Goal: Task Accomplishment & Management: Manage account settings

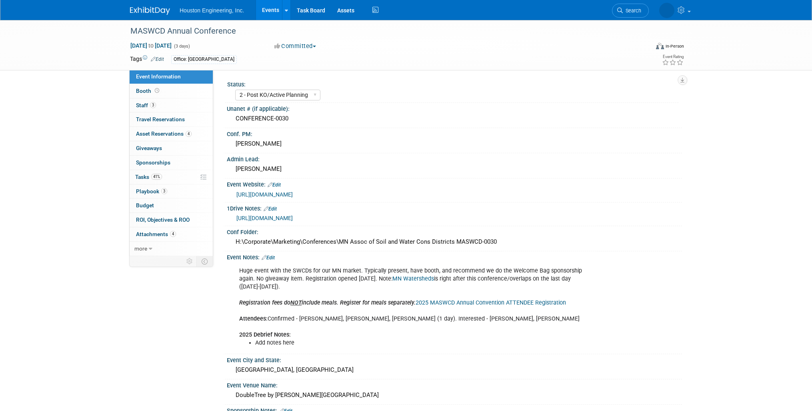
select select "2 - Post KO/Active Planning"
select select "Pending"
select select "Environmental"
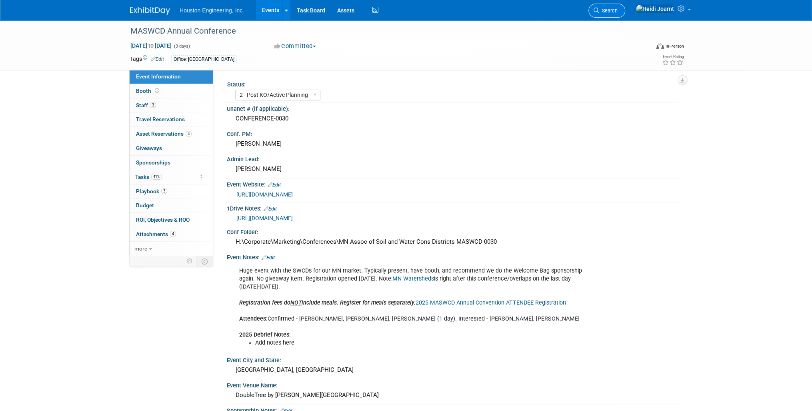
click at [625, 7] on link "Search" at bounding box center [606, 11] width 37 height 14
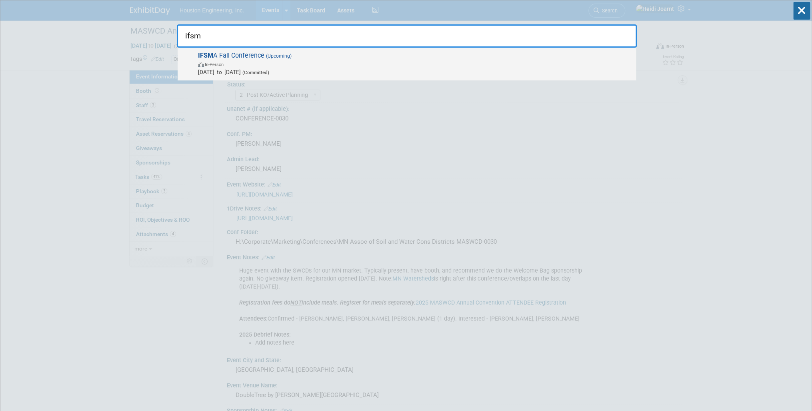
type input "ifsm"
click at [481, 59] on span "IFSM A Fall Conference (Upcoming) In-Person Nov 6, 2025 to Nov 6, 2025 (Committ…" at bounding box center [414, 64] width 436 height 24
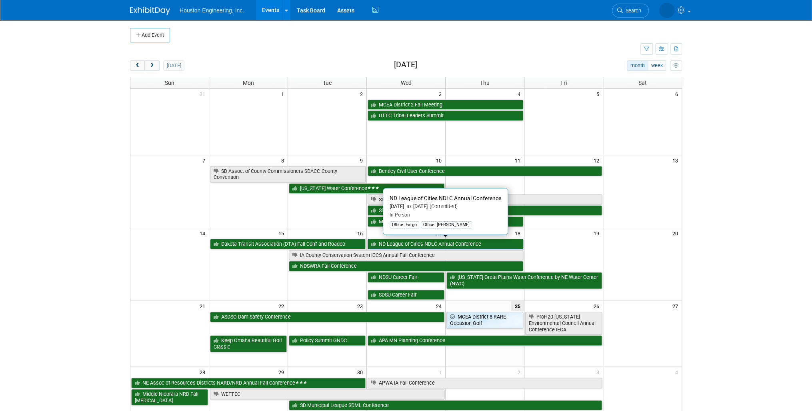
scroll to position [96, 0]
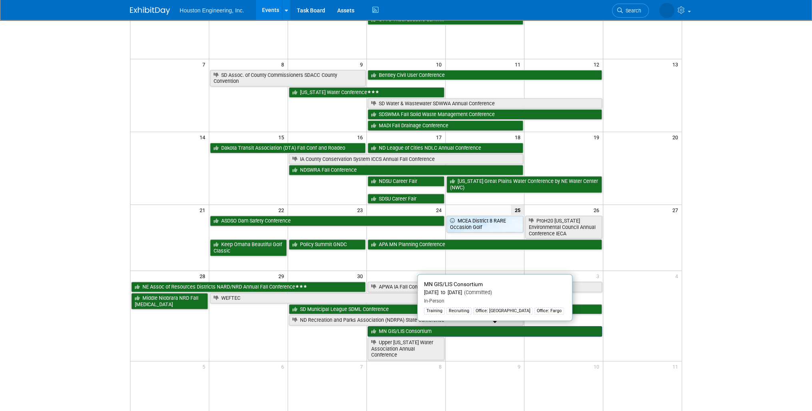
click at [426, 330] on link "MN GIS/LIS Consortium" at bounding box center [484, 331] width 234 height 10
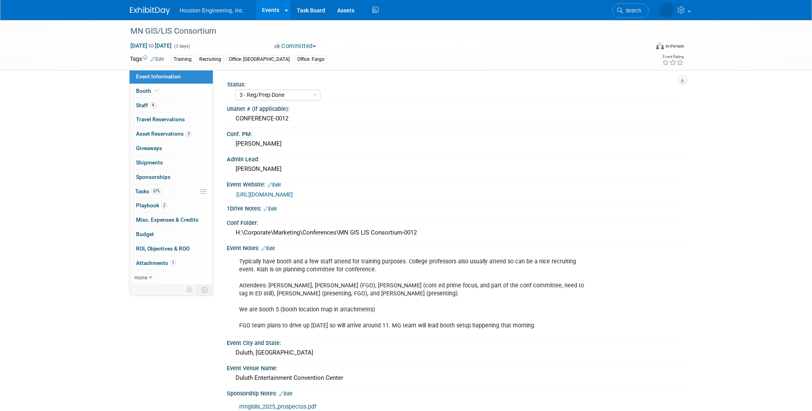
select select "3 - Reg/Prep Done"
select select "Yes"
select select "Geo. Technology"
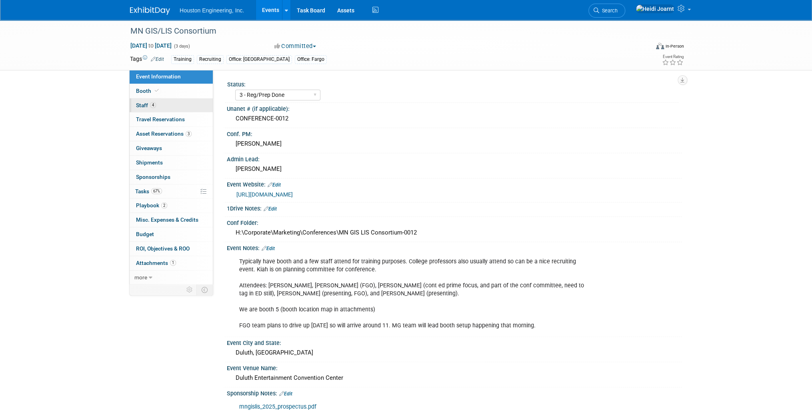
click at [176, 109] on link "4 Staff 4" at bounding box center [171, 105] width 83 height 14
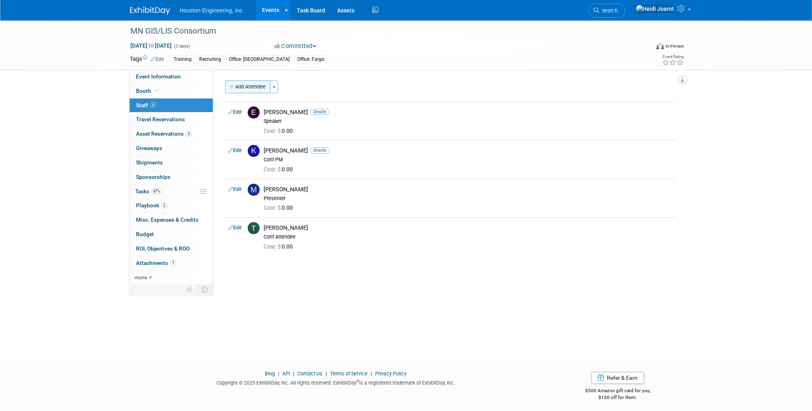
click at [242, 86] on button "Add Attendee" at bounding box center [247, 86] width 45 height 13
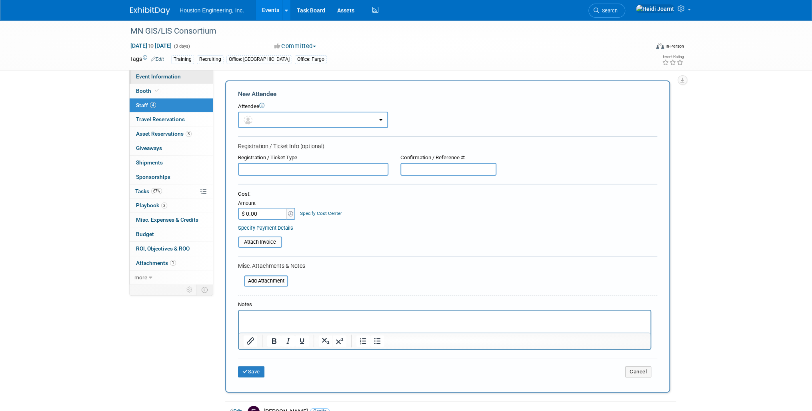
click at [163, 73] on link "Event Information" at bounding box center [171, 77] width 83 height 14
select select "3 - Reg/Prep Done"
select select "Yes"
select select "Geo. Technology"
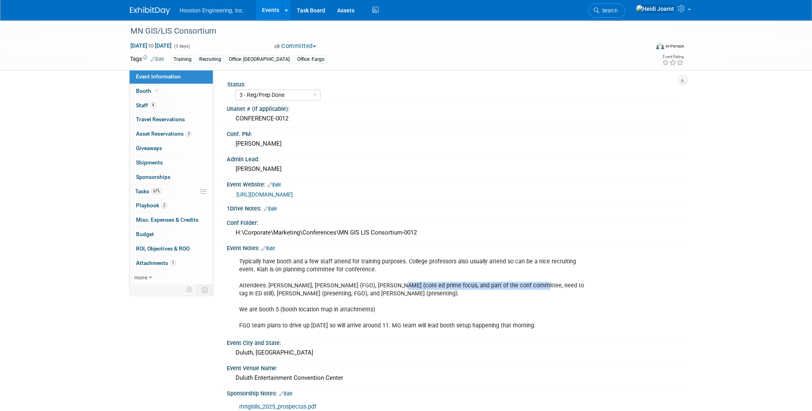
drag, startPoint x: 385, startPoint y: 282, endPoint x: 518, endPoint y: 285, distance: 133.2
click at [518, 285] on div "Typically have booth and a few staff attend for training purposes. College prof…" at bounding box center [414, 294] width 360 height 80
copy div "cont ed prime focus, and part of the conf committee,"
click at [162, 110] on link "4 Staff 4" at bounding box center [171, 105] width 83 height 14
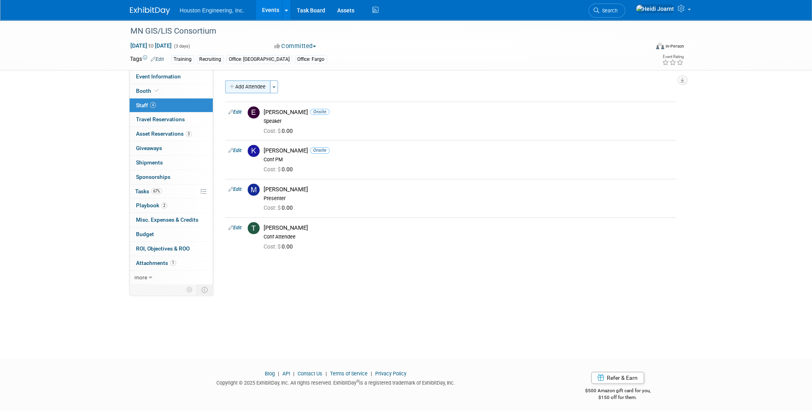
click at [250, 90] on button "Add Attendee" at bounding box center [247, 86] width 45 height 13
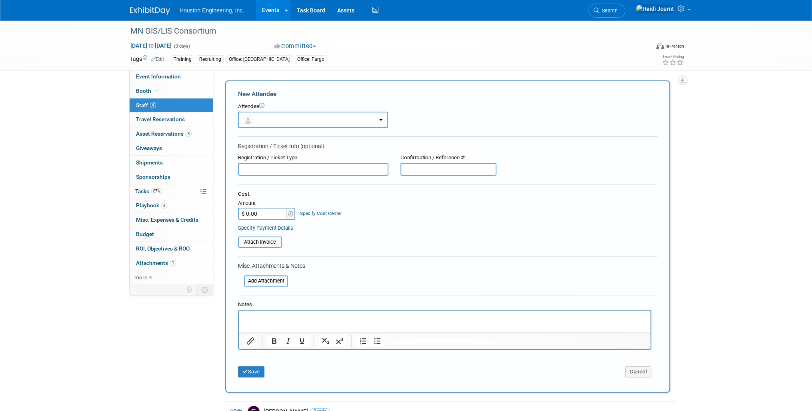
click at [289, 118] on button "button" at bounding box center [313, 120] width 150 height 16
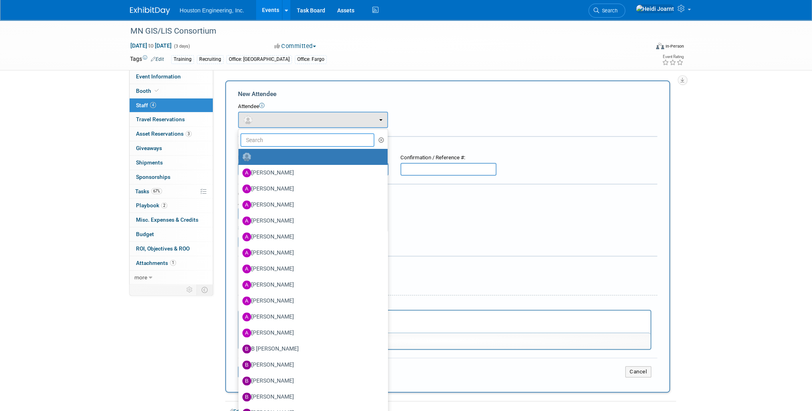
click at [291, 141] on input "text" at bounding box center [307, 140] width 134 height 14
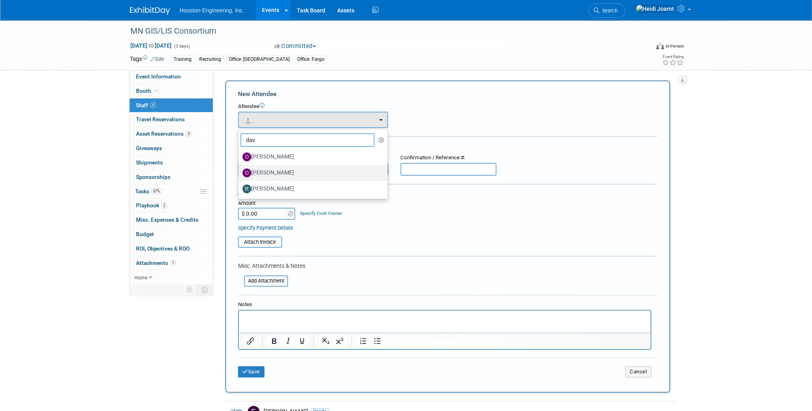
type input "dav"
click at [288, 173] on label "David Orthengren" at bounding box center [310, 172] width 137 height 13
click at [240, 173] on input "David Orthengren" at bounding box center [236, 171] width 5 height 5
select select "333f6533-40ce-412a-a728-0ad09eba7162"
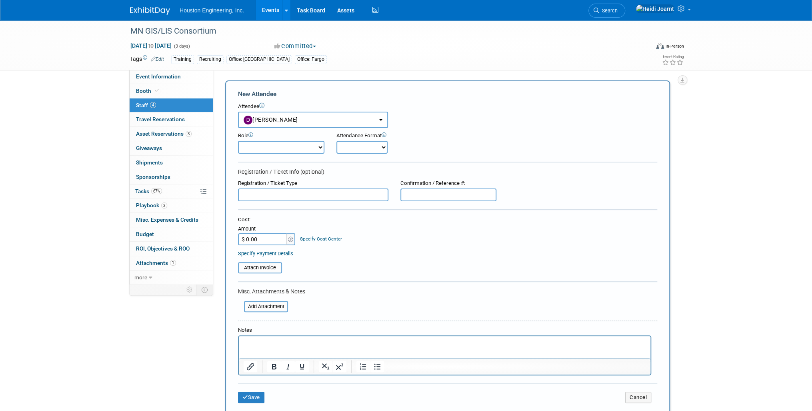
click at [276, 150] on select "Conf Attendee Conf PM Demonstrator Host Planner Presenter Sales Representative" at bounding box center [281, 147] width 86 height 13
select select "200"
click at [238, 141] on select "Conf Attendee Conf PM Demonstrator Host Planner Presenter Sales Representative" at bounding box center [281, 147] width 86 height 13
click at [300, 346] on p "Rich Text Area. Press ALT-0 for help." at bounding box center [445, 343] width 402 height 8
paste body "Rich Text Area. Press ALT-0 for help."
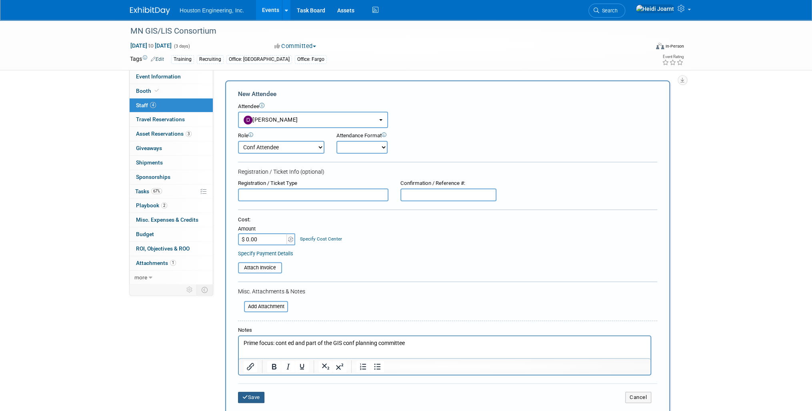
click at [263, 393] on button "Save" at bounding box center [251, 396] width 26 height 11
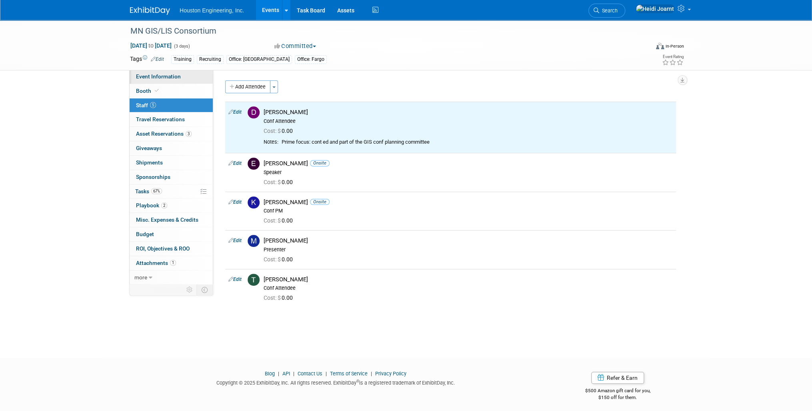
click at [166, 80] on span "Event Information" at bounding box center [158, 76] width 45 height 6
select select "3 - Reg/Prep Done"
select select "Yes"
select select "Geo. Technology"
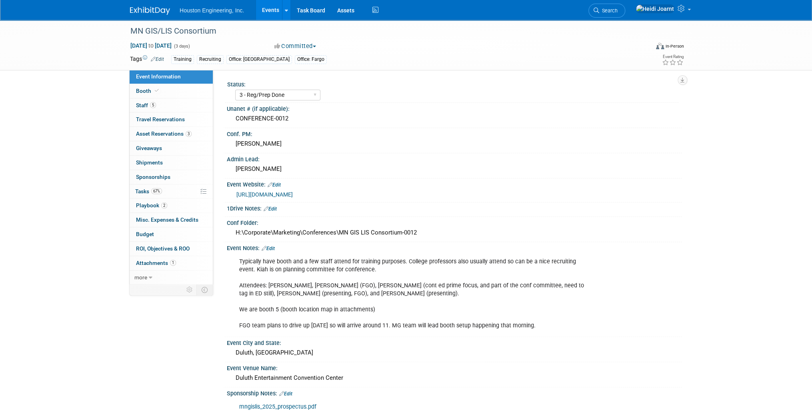
click at [271, 246] on link "Edit" at bounding box center [268, 249] width 13 height 6
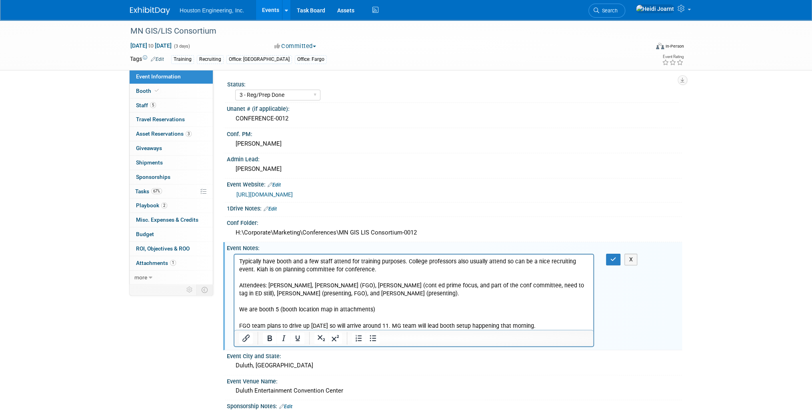
drag, startPoint x: 517, startPoint y: 287, endPoint x: 592, endPoint y: 286, distance: 74.8
click at [518, 287] on p "Typically have booth and a few staff attend for training purposes. College prof…" at bounding box center [413, 293] width 349 height 72
click at [613, 258] on icon "button" at bounding box center [613, 259] width 6 height 6
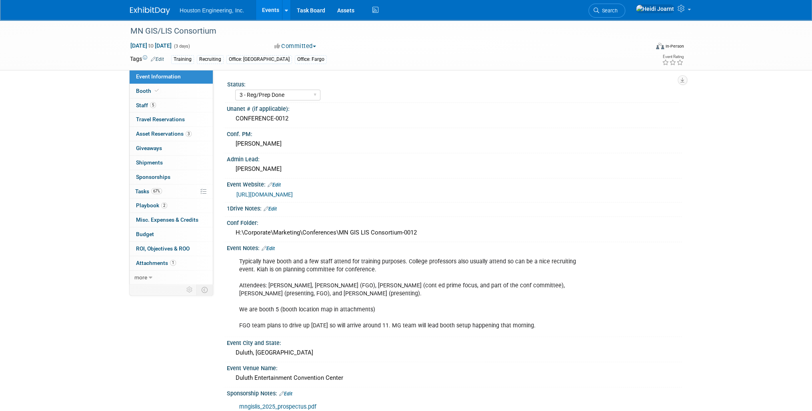
click at [272, 8] on link "Events" at bounding box center [270, 10] width 29 height 20
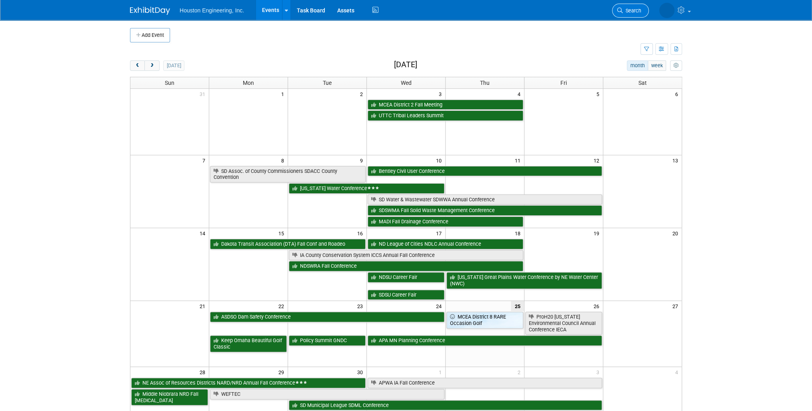
click at [633, 11] on span "Search" at bounding box center [632, 11] width 18 height 6
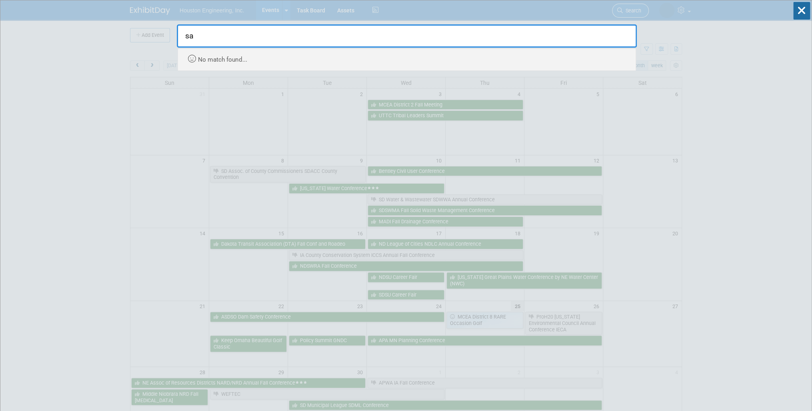
type input "s"
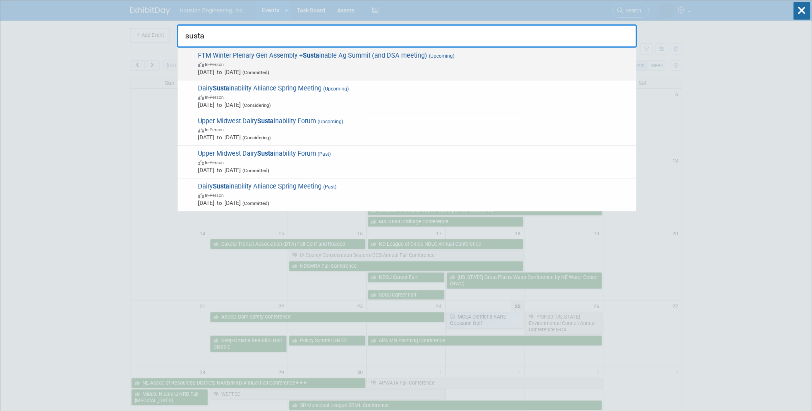
type input "susta"
click at [406, 68] on span "Nov 17, 2025 to Nov 20, 2025 (Committed)" at bounding box center [415, 72] width 434 height 8
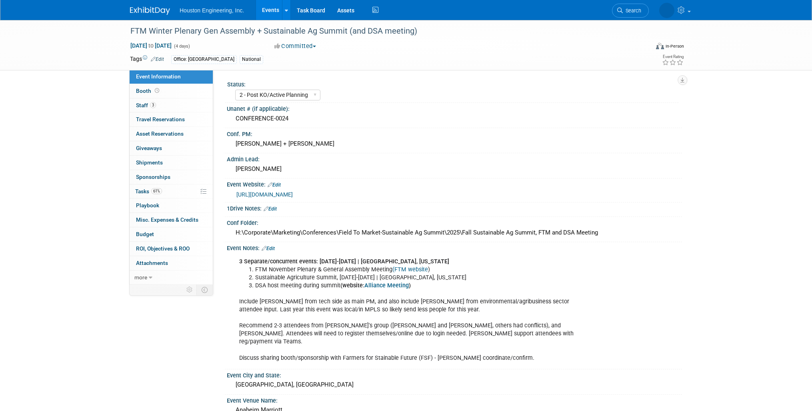
select select "2 - Post KO/Active Planning"
select select "Yes"
select select "Multi-sector/Any/All"
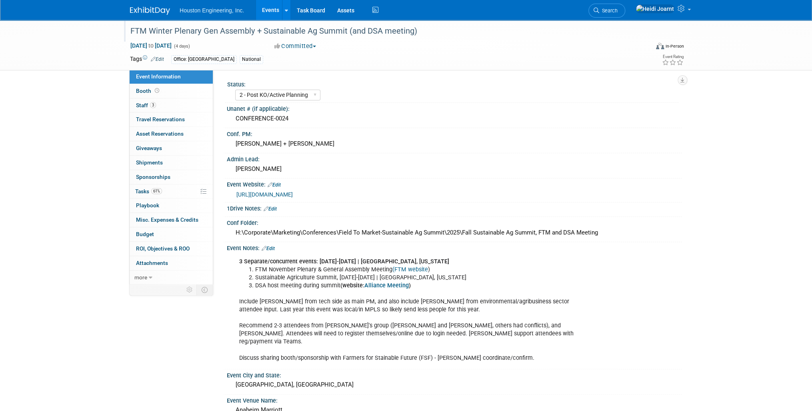
click at [345, 31] on div "FTM Winter Plenary Gen Assembly + Sustainable Ag Summit (and DSA meeting)" at bounding box center [382, 31] width 509 height 14
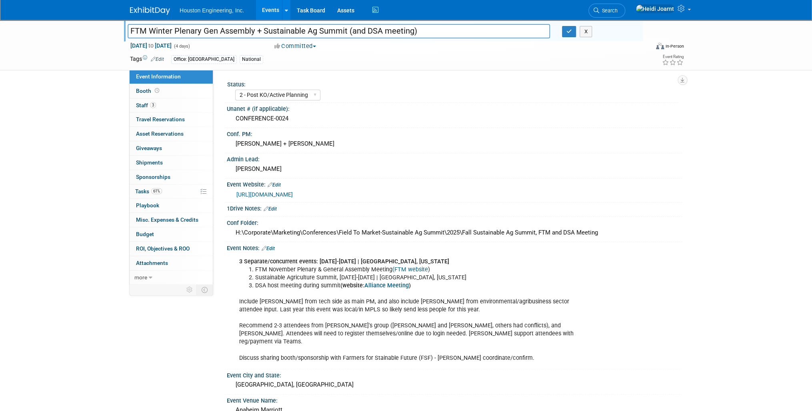
click at [348, 32] on input "FTM Winter Plenary Gen Assembly + Sustainable Ag Summit (and DSA meeting)" at bounding box center [339, 31] width 422 height 14
type input "FTM Winter Plenary Gen Assembly + Sustainable Ag Summit SAS (and DSA meeting)"
click at [569, 32] on icon "button" at bounding box center [569, 31] width 6 height 5
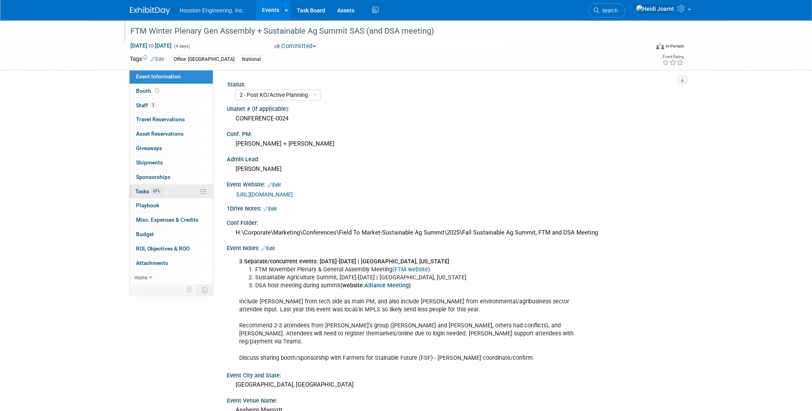
click at [166, 190] on link "61% Tasks 61%" at bounding box center [171, 191] width 83 height 14
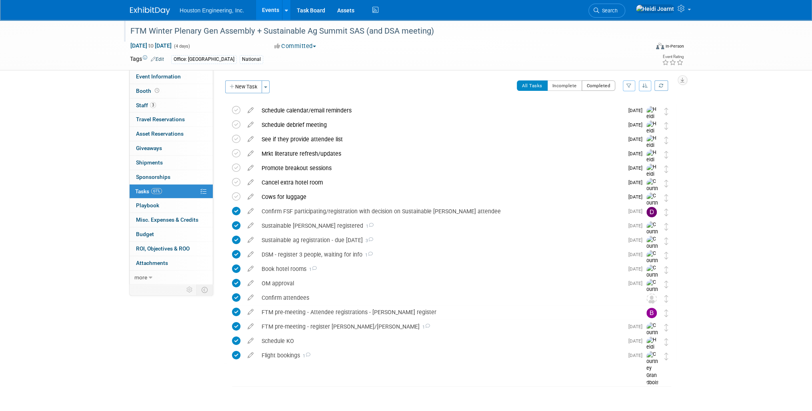
click at [597, 86] on button "Completed" at bounding box center [598, 85] width 34 height 10
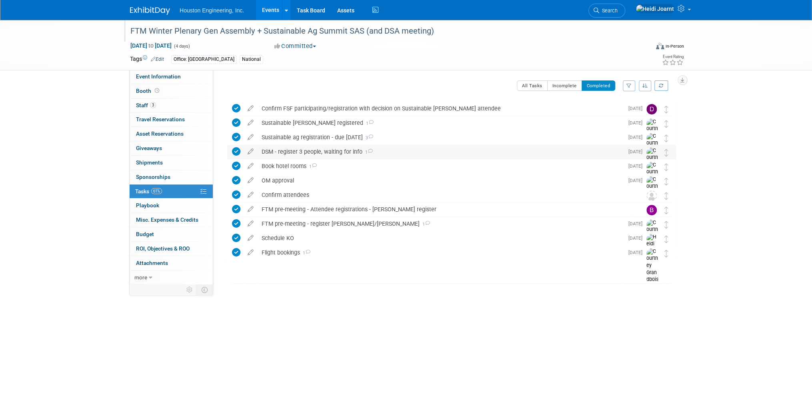
click at [425, 153] on div "DSM - register 3 people, waiting for info 1" at bounding box center [441, 152] width 366 height 14
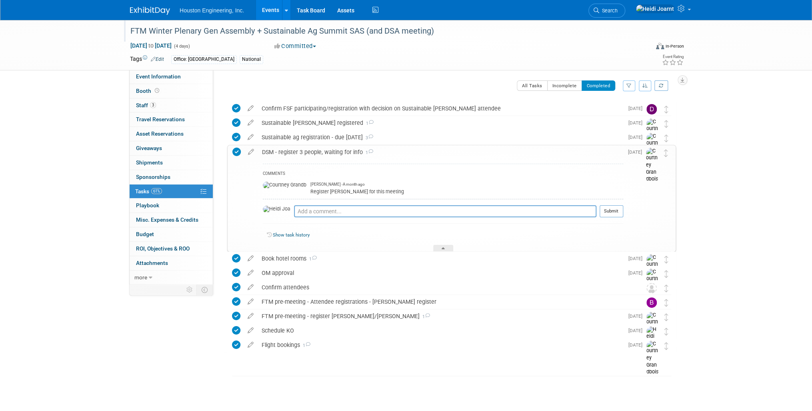
click at [425, 153] on div "DSM - register 3 people, waiting for info 1" at bounding box center [440, 152] width 365 height 14
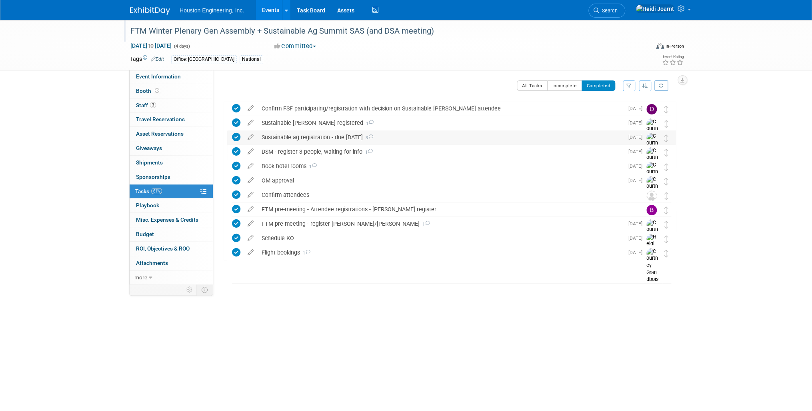
click at [417, 138] on div "Sustainable ag registration - due Aug 29 3" at bounding box center [441, 137] width 366 height 14
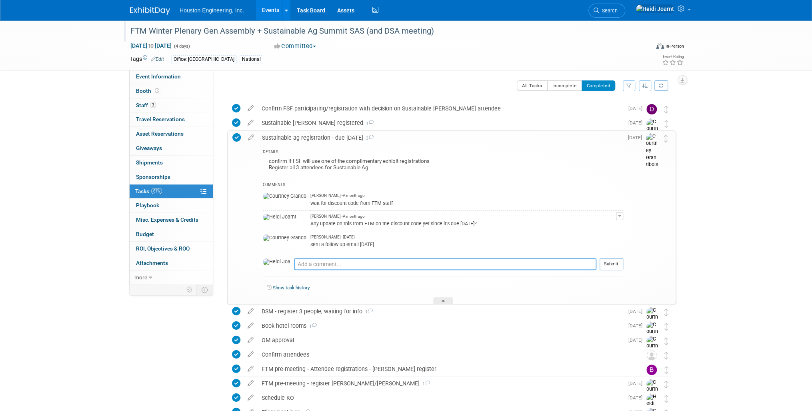
click at [331, 262] on textarea at bounding box center [445, 264] width 302 height 12
type textarea "Looks like Drew got an email on 9/25 with the discount rate/notice and they'll …"
click at [611, 264] on button "Submit" at bounding box center [611, 264] width 24 height 12
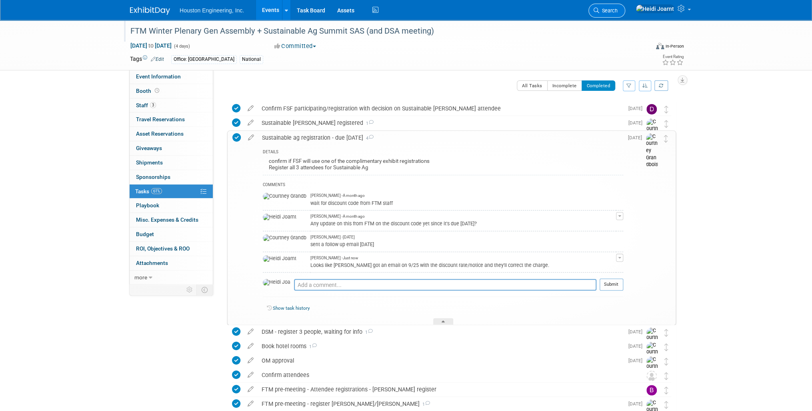
click at [617, 10] on span "Search" at bounding box center [608, 11] width 18 height 6
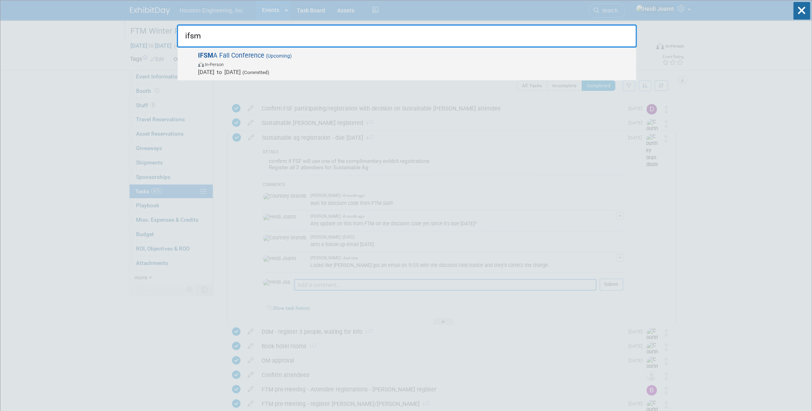
type input "ifsm"
click at [445, 68] on span "Nov 6, 2025 to Nov 6, 2025 (Committed)" at bounding box center [415, 72] width 434 height 8
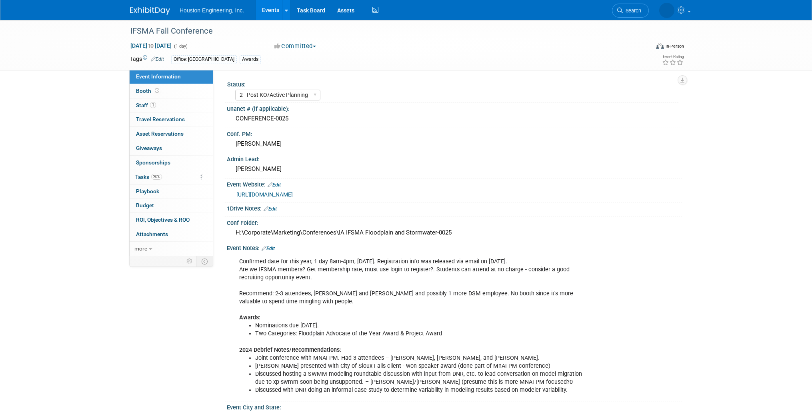
select select "2 - Post KO/Active Planning"
select select "Yes"
select select "Water Resources"
select select "2 - Post KO/Active Planning"
select select "Yes"
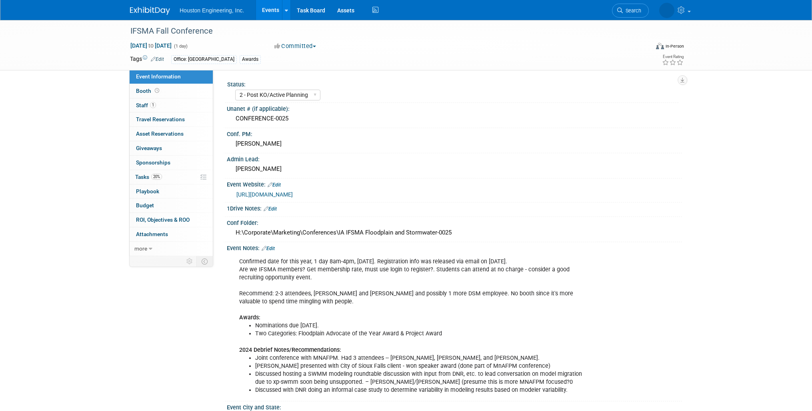
select select "Water Resources"
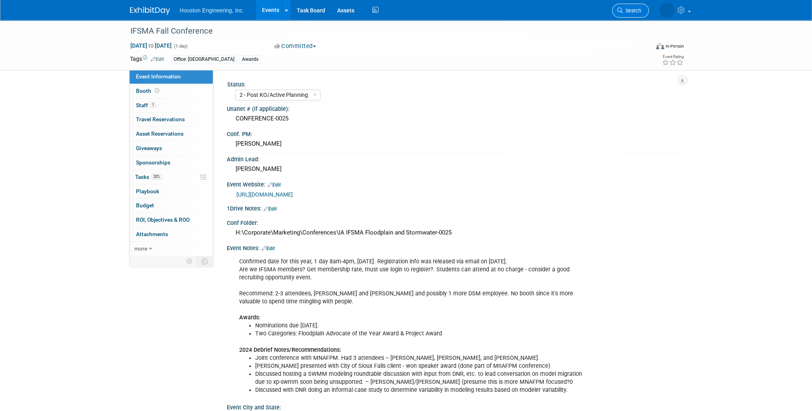
click at [633, 12] on span "Search" at bounding box center [632, 11] width 18 height 6
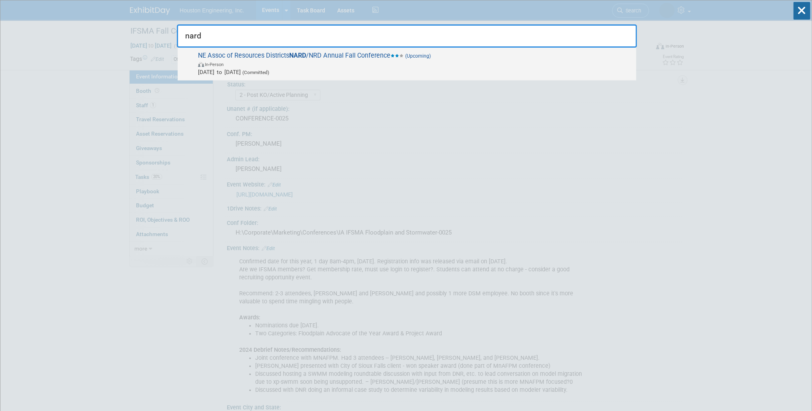
type input "nard"
click at [486, 63] on span "In-Person" at bounding box center [415, 64] width 434 height 8
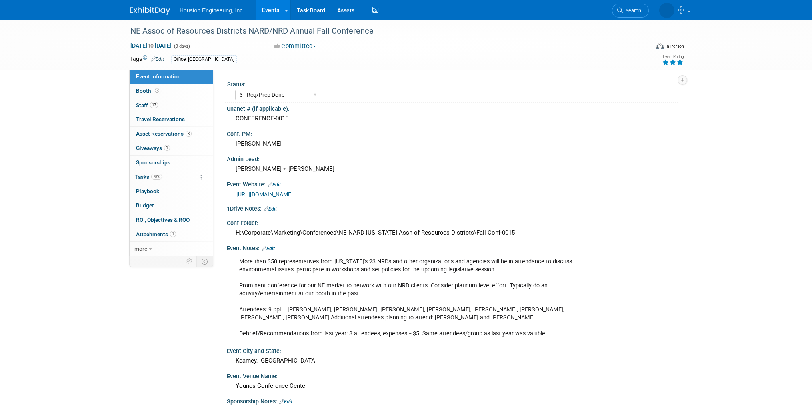
select select "3 - Reg/Prep Done"
select select "Pending"
select select "Water Resources"
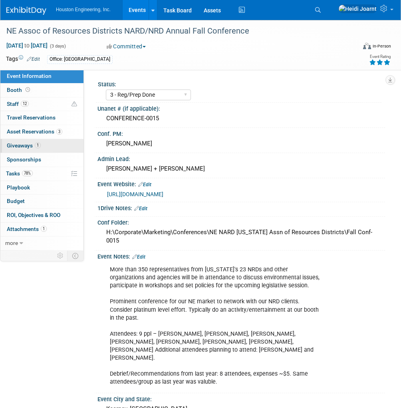
click at [57, 144] on link "1 Giveaways 1" at bounding box center [41, 146] width 83 height 14
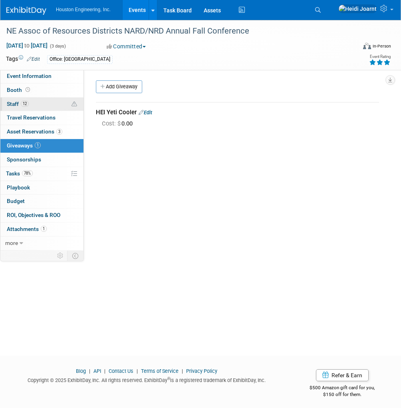
click at [56, 103] on link "12 Staff 12" at bounding box center [41, 105] width 83 height 14
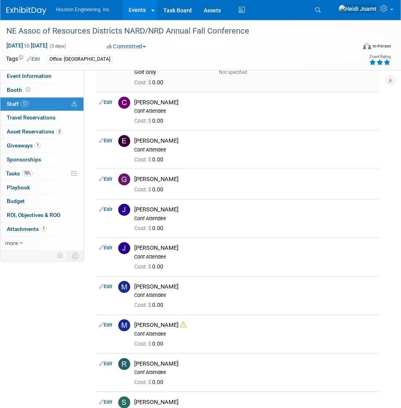
scroll to position [160, 0]
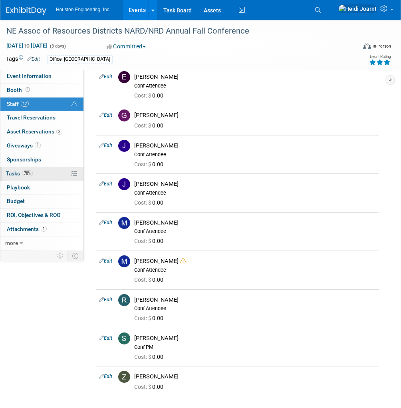
click at [38, 176] on link "78% Tasks 78%" at bounding box center [41, 174] width 83 height 14
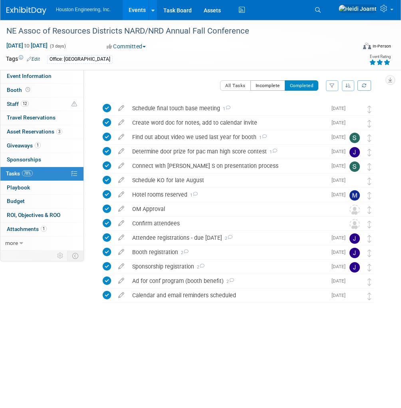
click at [261, 88] on button "Incomplete" at bounding box center [268, 85] width 35 height 10
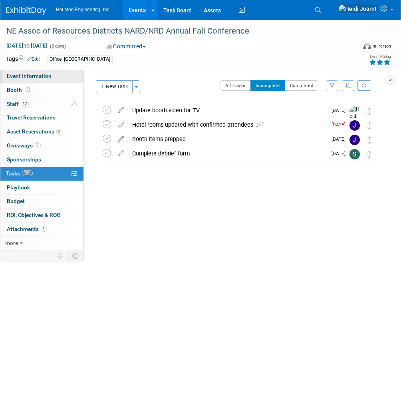
click at [47, 78] on span "Event Information" at bounding box center [29, 76] width 45 height 6
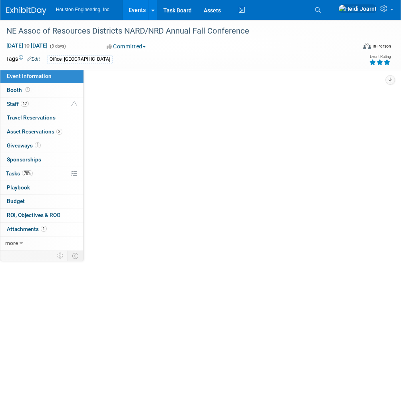
select select "3 - Reg/Prep Done"
select select "Pending"
select select "Water Resources"
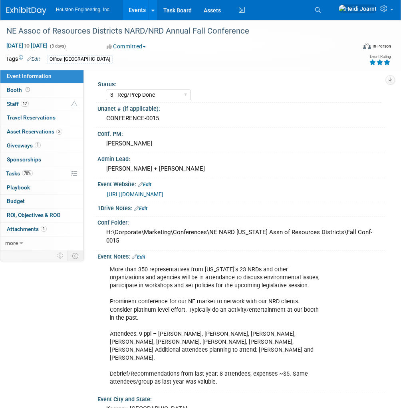
scroll to position [32, 0]
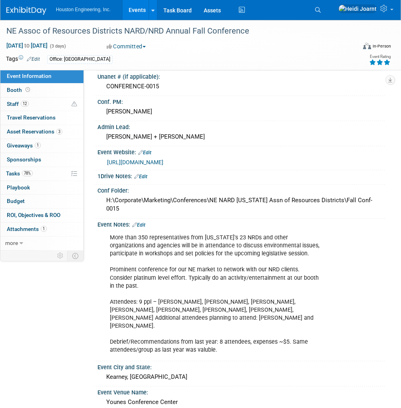
click at [146, 224] on link "Edit" at bounding box center [138, 225] width 13 height 6
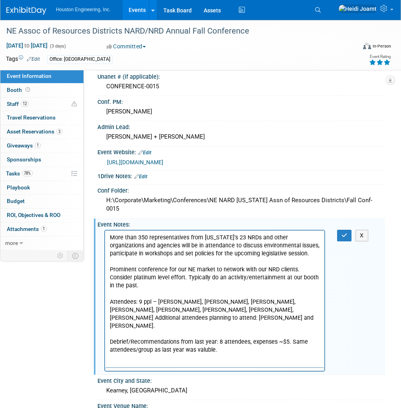
scroll to position [0, 0]
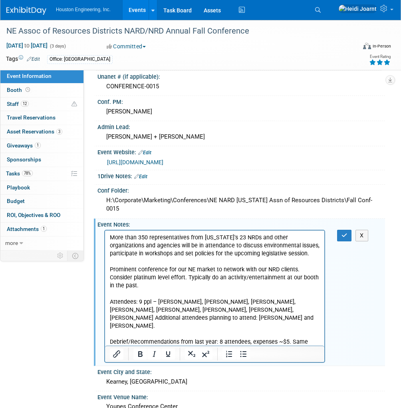
drag, startPoint x: 218, startPoint y: 334, endPoint x: 206, endPoint y: 563, distance: 229.8
click at [105, 334] on html "More than 350 representatives from Nebraska's 23 NRDs and other organizations a…" at bounding box center [215, 293] width 220 height 124
drag, startPoint x: 214, startPoint y: 334, endPoint x: 192, endPoint y: 565, distance: 232.2
click at [105, 336] on html "More than 350 representatives from Nebraska's 23 NRDs and other organizations a…" at bounding box center [215, 293] width 220 height 124
click at [219, 332] on p "More than 350 representatives from Nebraska's 23 NRDs and other organizations a…" at bounding box center [215, 294] width 210 height 120
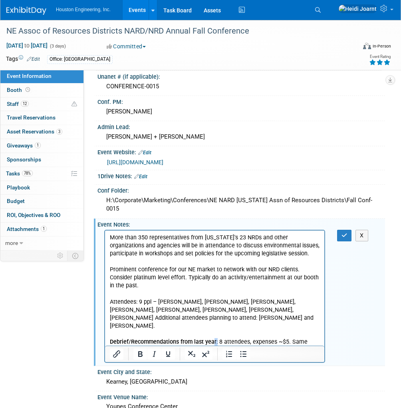
click at [214, 333] on p "More than 350 representatives from Nebraska's 23 NRDs and other organizations a…" at bounding box center [215, 294] width 210 height 120
click at [218, 334] on p "More than 350 representatives from Nebraska's 23 NRDs and other organizations a…" at bounding box center [215, 294] width 210 height 120
click at [242, 354] on icon "Bullet list" at bounding box center [244, 354] width 10 height 10
click at [111, 303] on p "More than 350 representatives from Nebraska's 23 NRDs and other organizations a…" at bounding box center [215, 290] width 210 height 112
click at [246, 353] on icon "Bullet list" at bounding box center [244, 354] width 10 height 10
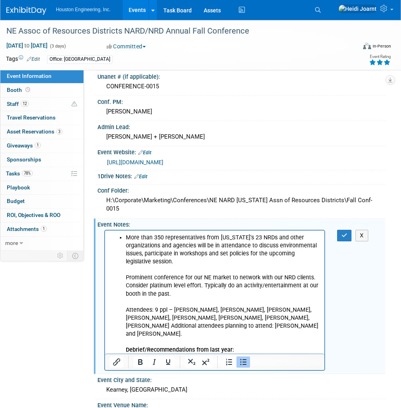
click at [196, 262] on li "More than 350 representatives from Nebraska's 23 NRDs and other organizations a…" at bounding box center [223, 294] width 194 height 120
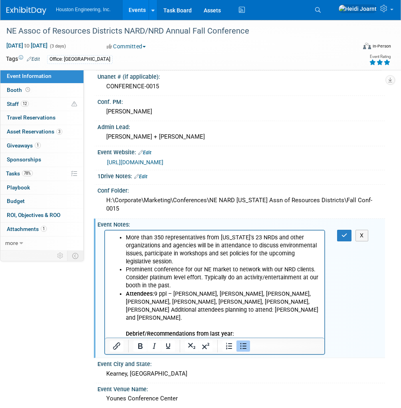
click at [125, 335] on ul "More than 350 representatives from Nebraska's 23 NRDs and other organizations a…" at bounding box center [215, 294] width 210 height 120
click at [124, 329] on ul "More than 350 representatives from Nebraska's 23 NRDs and other organizations a…" at bounding box center [215, 294] width 210 height 120
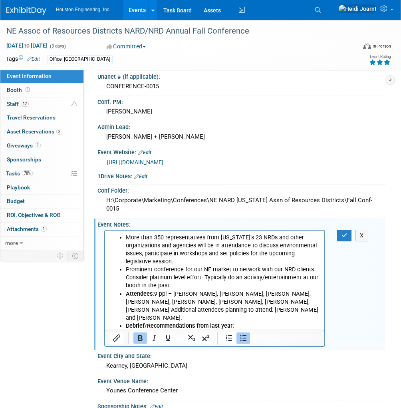
click at [241, 336] on icon "Bullet list" at bounding box center [244, 339] width 10 height 10
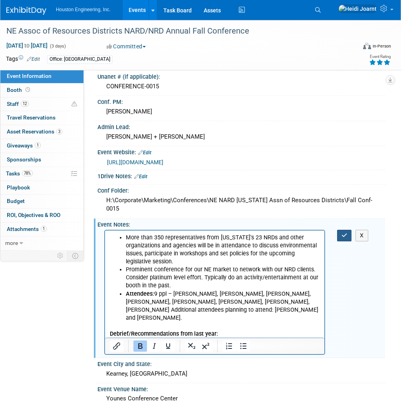
click at [346, 233] on icon "button" at bounding box center [345, 236] width 6 height 6
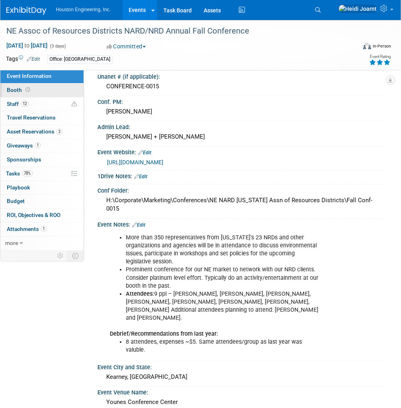
click at [45, 94] on link "Booth" at bounding box center [41, 91] width 83 height 14
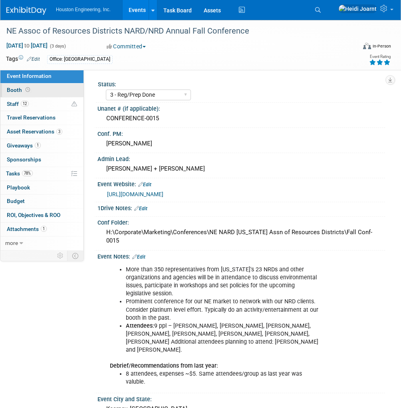
select select "Yes"
select select "[GEOGRAPHIC_DATA]"
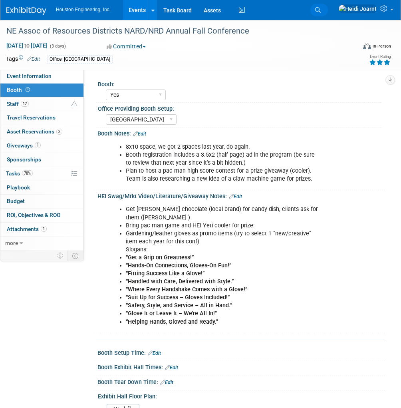
click at [321, 12] on icon at bounding box center [319, 10] width 6 height 6
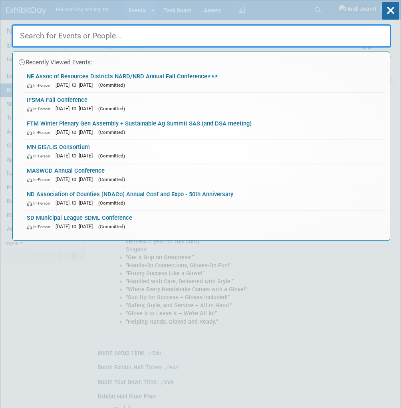
click at [307, 11] on div "Recently Viewed Events: NE Assoc of Resources Districts NARD/NRD Annual Fall Co…" at bounding box center [202, 120] width 380 height 240
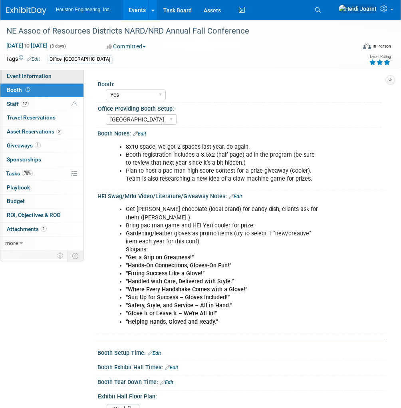
click at [38, 77] on span "Event Information" at bounding box center [29, 76] width 45 height 6
select select "3 - Reg/Prep Done"
select select "Pending"
select select "Water Resources"
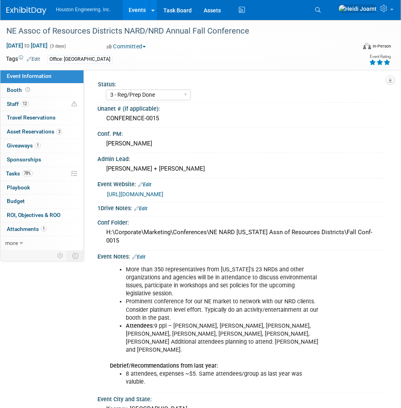
scroll to position [64, 0]
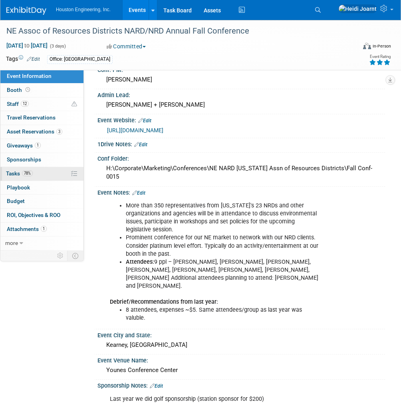
click at [35, 173] on link "78% Tasks 78%" at bounding box center [41, 174] width 83 height 14
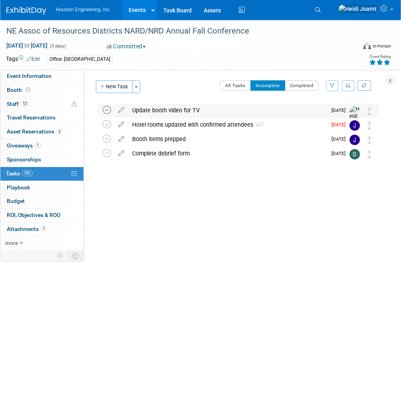
click at [109, 109] on icon at bounding box center [107, 110] width 8 height 8
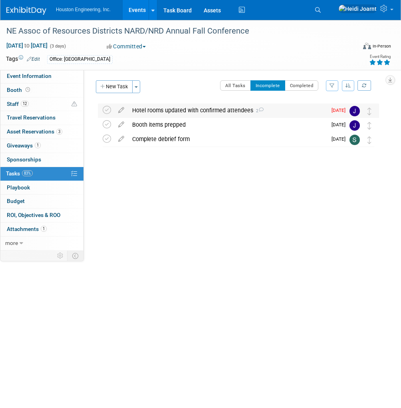
click at [140, 109] on div "Hotel rooms updated with confirmed attendees 2" at bounding box center [227, 111] width 199 height 14
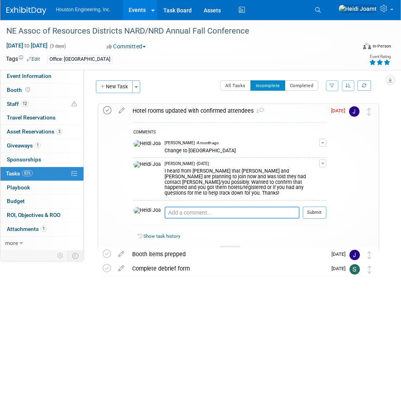
click at [104, 112] on icon at bounding box center [107, 110] width 8 height 8
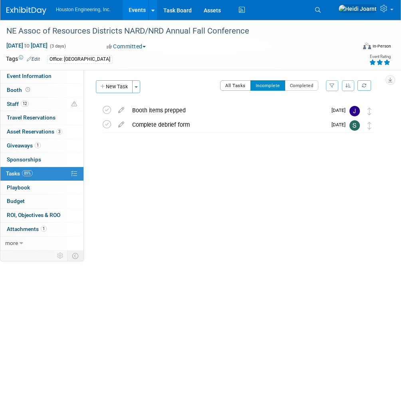
click at [237, 85] on button "All Tasks" at bounding box center [235, 85] width 31 height 10
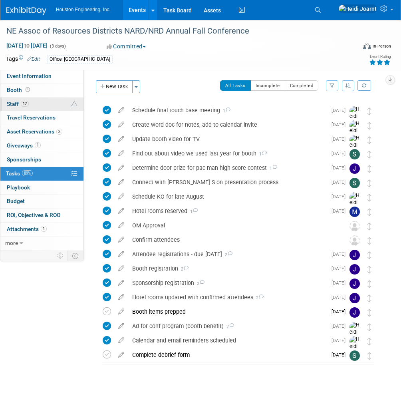
click at [38, 104] on link "12 Staff 12" at bounding box center [41, 105] width 83 height 14
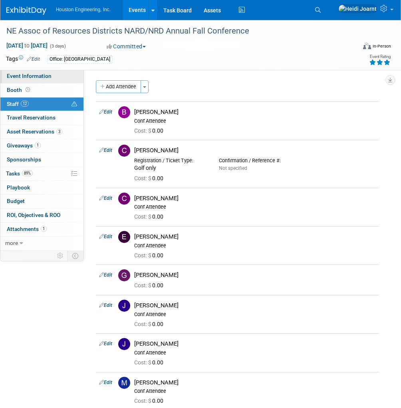
click at [50, 76] on span "Event Information" at bounding box center [29, 76] width 45 height 6
select select "3 - Reg/Prep Done"
select select "Pending"
select select "Water Resources"
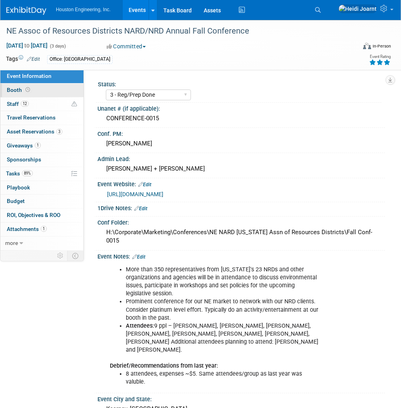
click at [48, 94] on link "Booth" at bounding box center [41, 91] width 83 height 14
select select "Yes"
select select "[GEOGRAPHIC_DATA]"
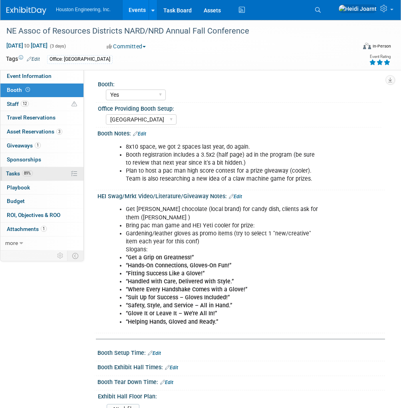
click at [37, 178] on link "89% Tasks 89%" at bounding box center [41, 174] width 83 height 14
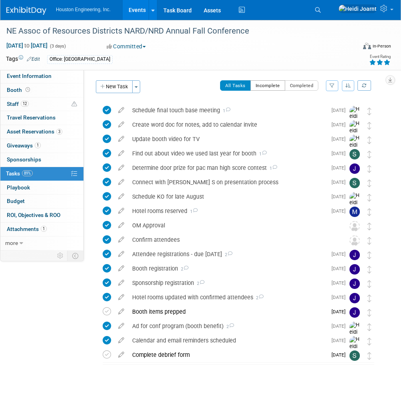
click at [280, 85] on button "Incomplete" at bounding box center [268, 85] width 35 height 10
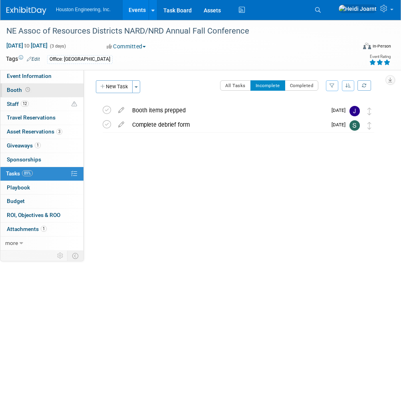
click at [46, 89] on link "Booth" at bounding box center [41, 91] width 83 height 14
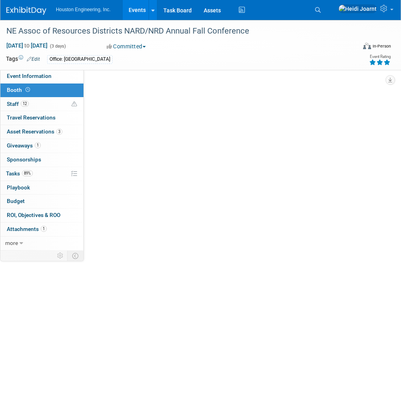
select select "Yes"
select select "[GEOGRAPHIC_DATA]"
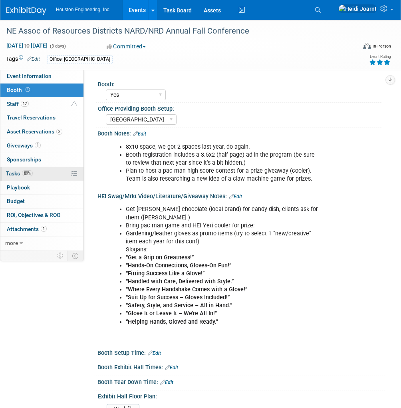
click at [32, 176] on link "89% Tasks 89%" at bounding box center [41, 174] width 83 height 14
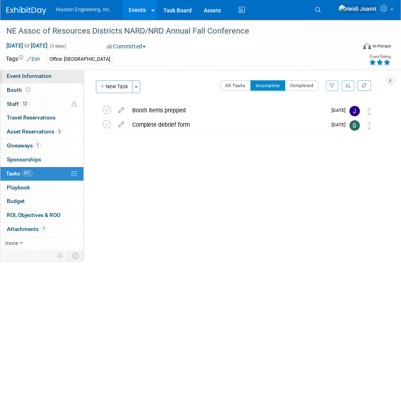
click at [52, 77] on link "Event Information" at bounding box center [41, 77] width 83 height 14
select select "3 - Reg/Prep Done"
select select "Pending"
select select "Water Resources"
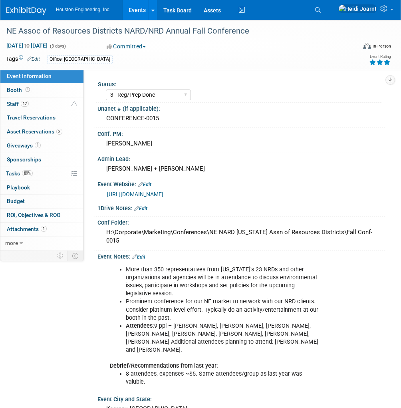
click at [178, 59] on div "Office: Omaha" at bounding box center [183, 59] width 273 height 9
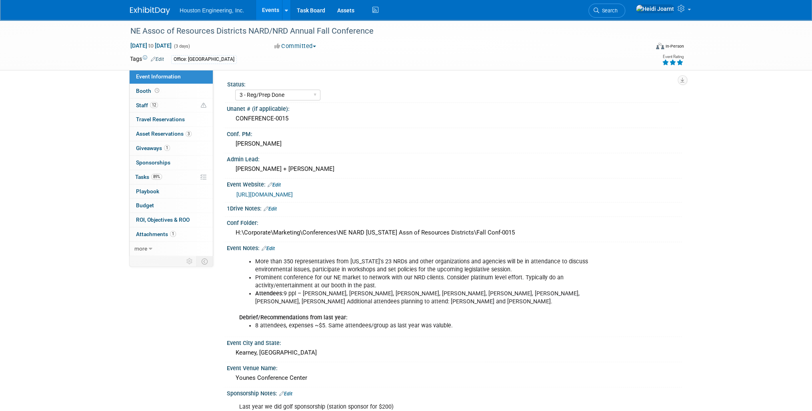
click at [272, 9] on link "Events" at bounding box center [270, 10] width 29 height 20
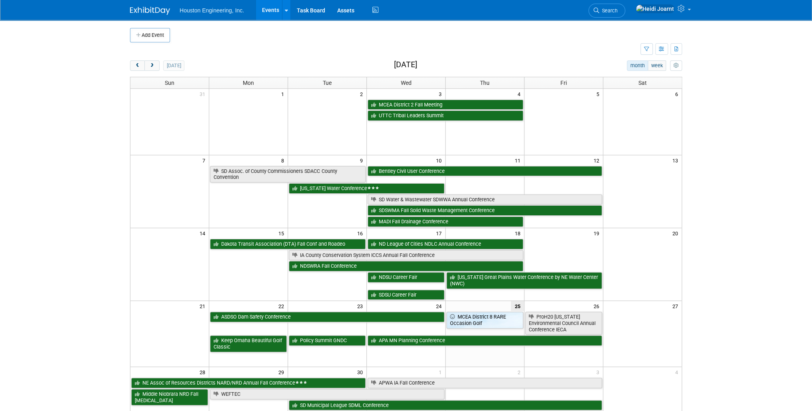
scroll to position [32, 0]
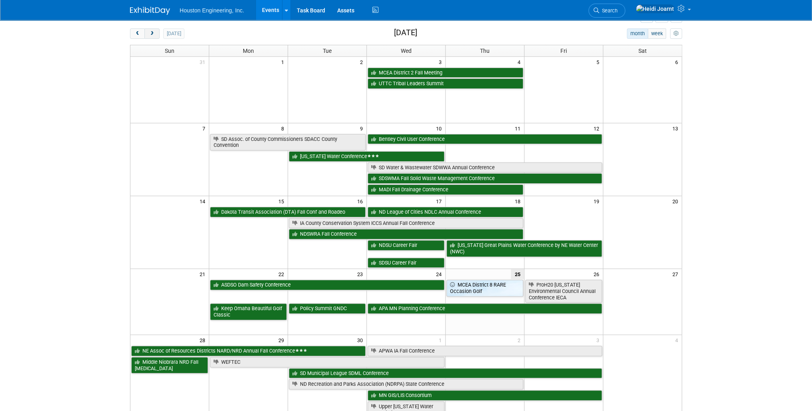
click at [154, 31] on span "next" at bounding box center [152, 33] width 6 height 5
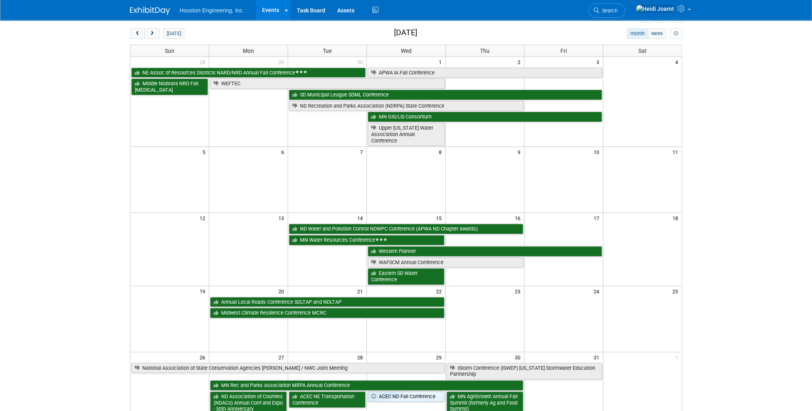
scroll to position [96, 0]
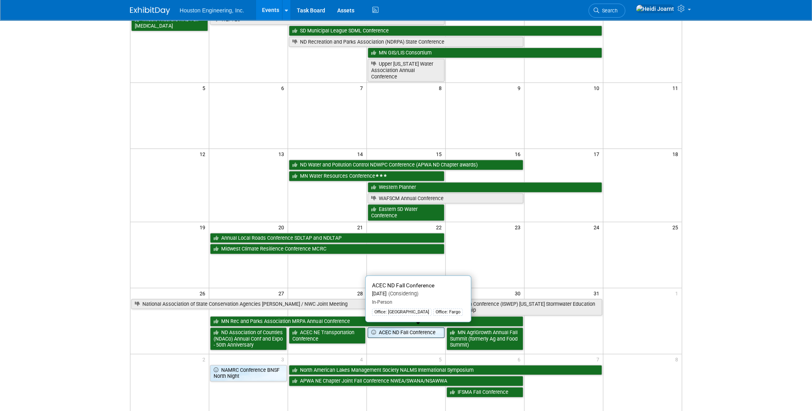
click at [391, 330] on link "ACEC ND Fall Conference" at bounding box center [405, 332] width 77 height 10
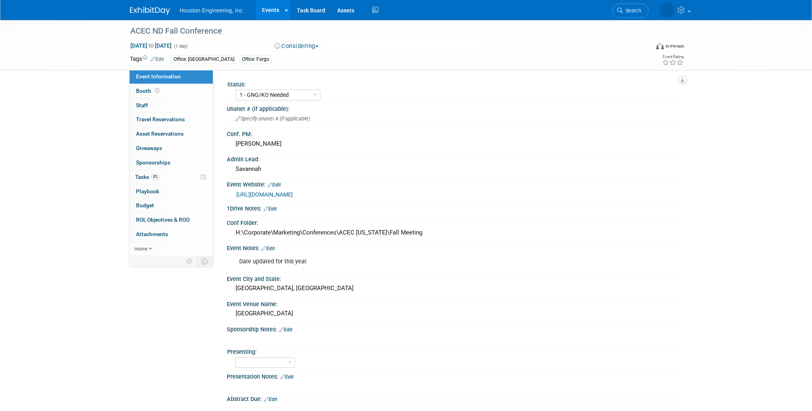
select select "1 - GNG/KO Needed"
select select "Community/Prof Orgs"
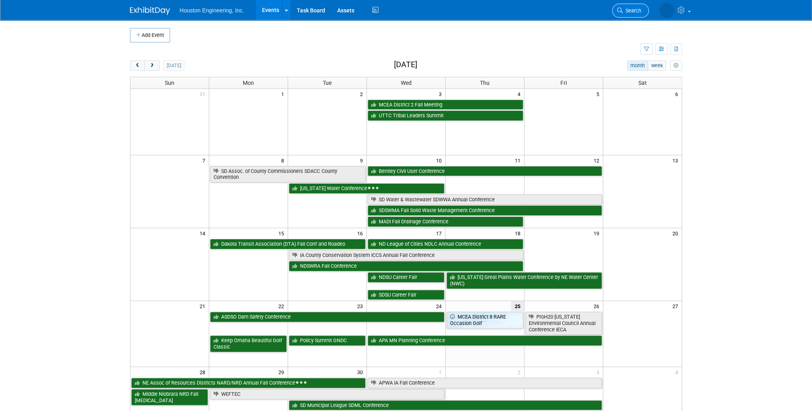
click at [623, 11] on span "Search" at bounding box center [632, 11] width 18 height 6
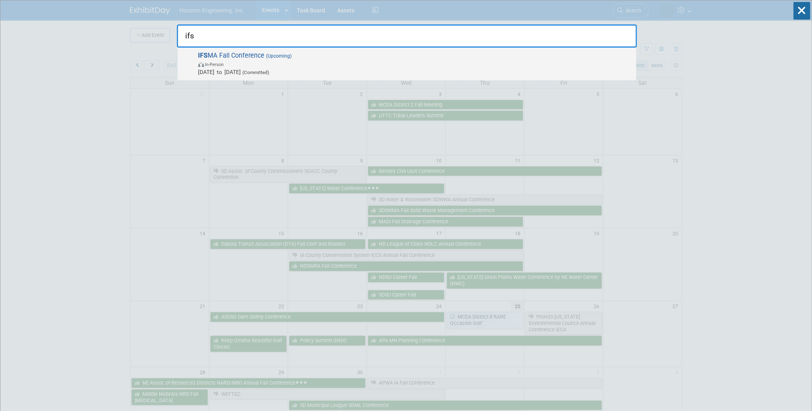
type input "ifs"
click at [423, 60] on span "In-Person" at bounding box center [415, 64] width 434 height 8
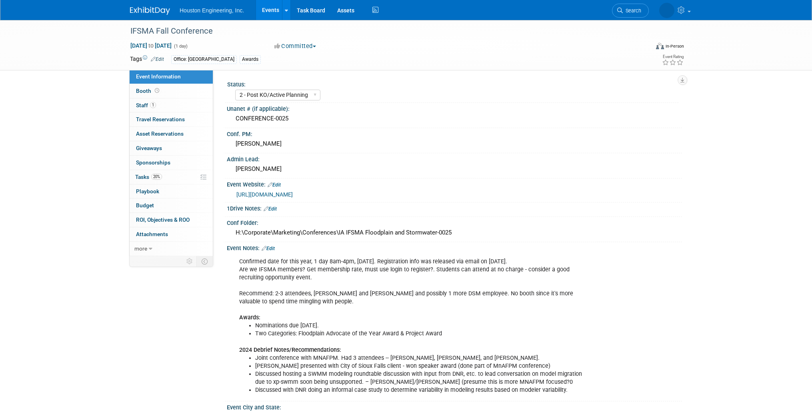
select select "2 - Post KO/Active Planning"
select select "Yes"
select select "Water Resources"
